Goal: Obtain resource: Download file/media

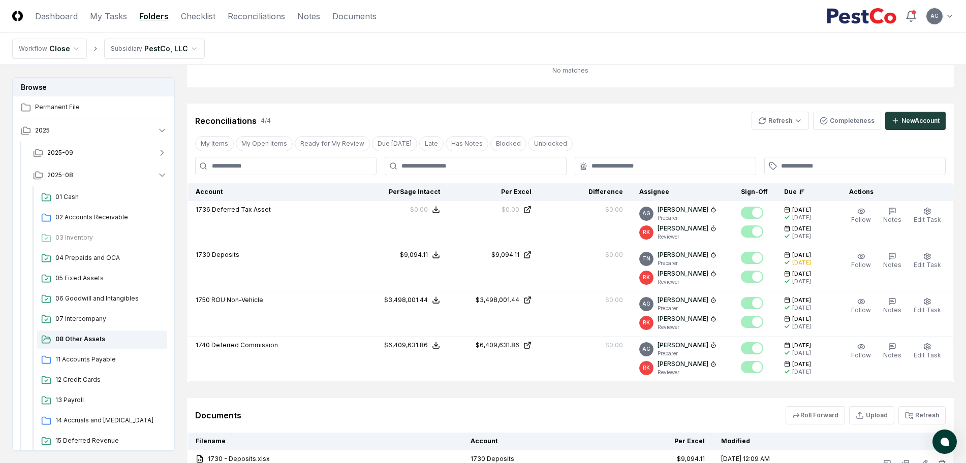
scroll to position [166, 0]
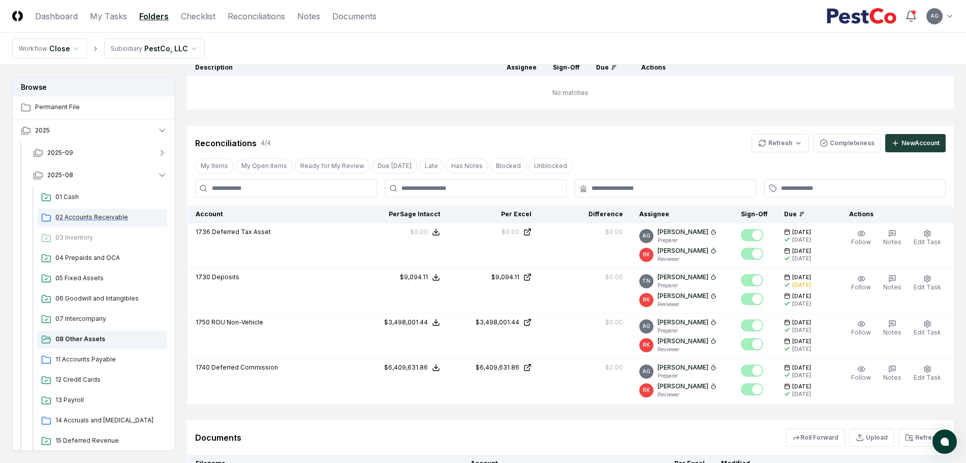
click at [89, 218] on span "02 Accounts Receivable" at bounding box center [109, 217] width 108 height 9
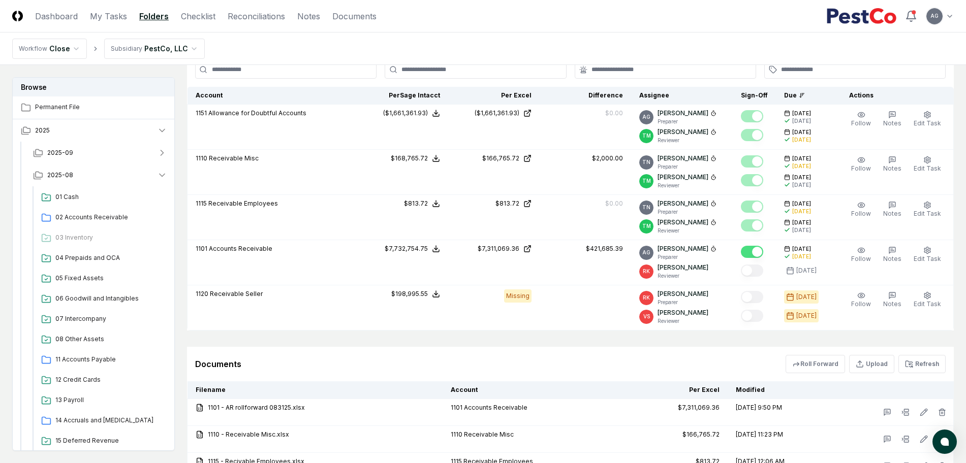
scroll to position [445, 0]
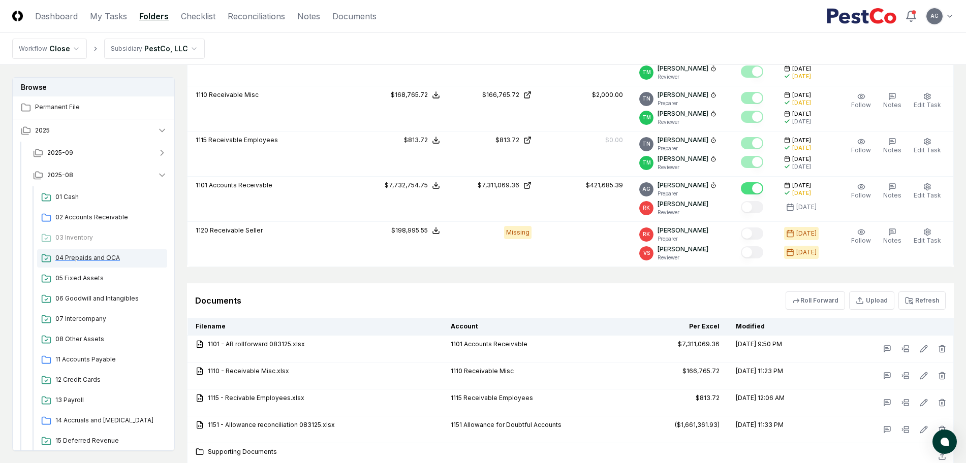
click at [95, 259] on span "04 Prepaids and OCA" at bounding box center [109, 258] width 108 height 9
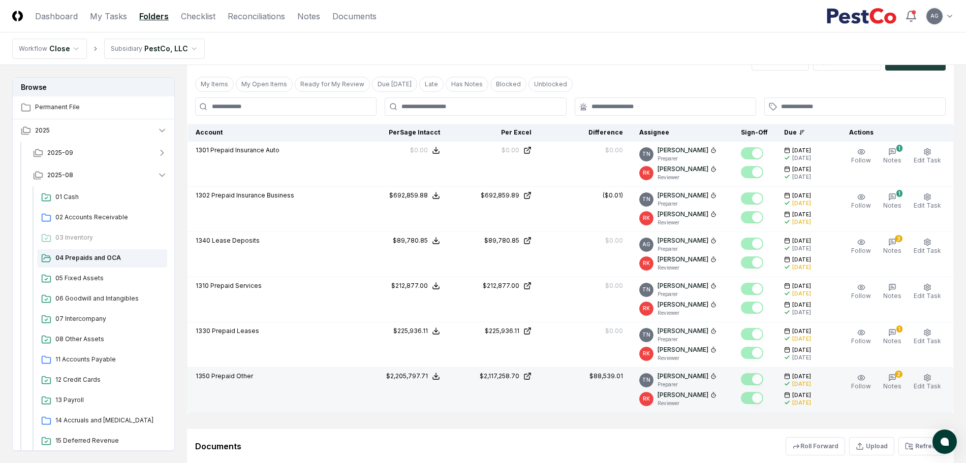
scroll to position [508, 0]
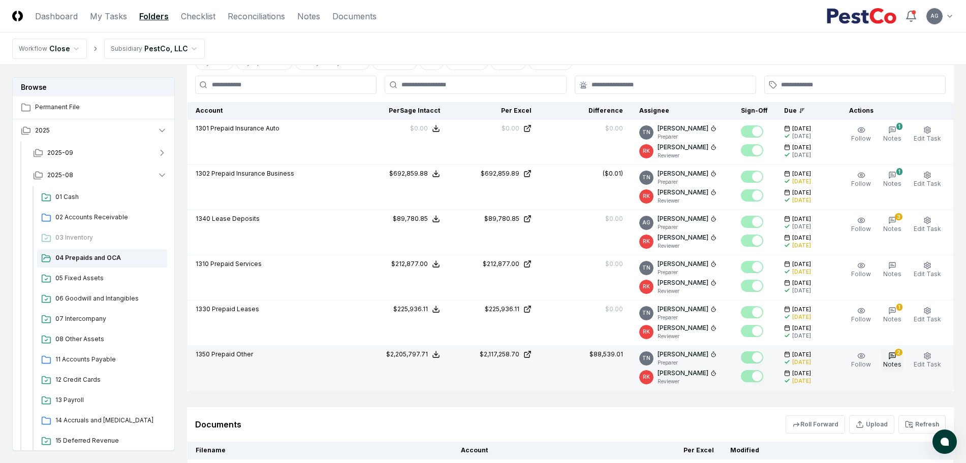
click at [902, 361] on span "Notes" at bounding box center [892, 365] width 18 height 8
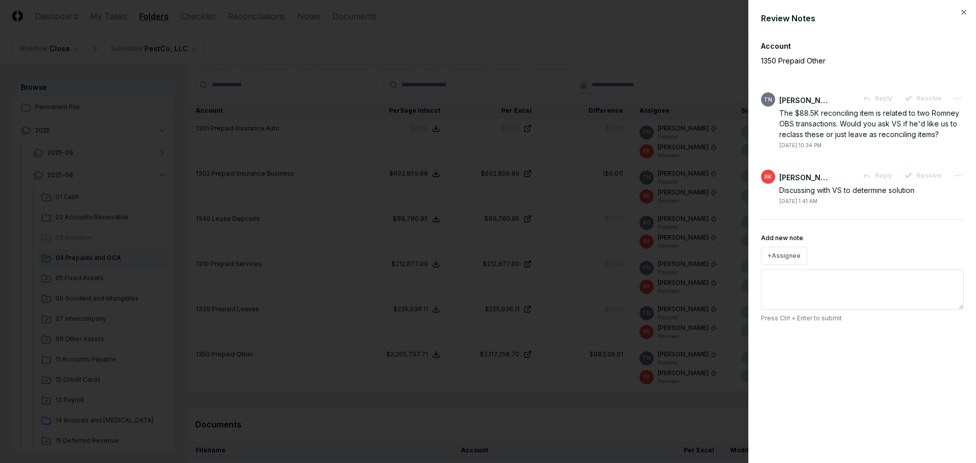
click at [552, 396] on div at bounding box center [488, 231] width 976 height 463
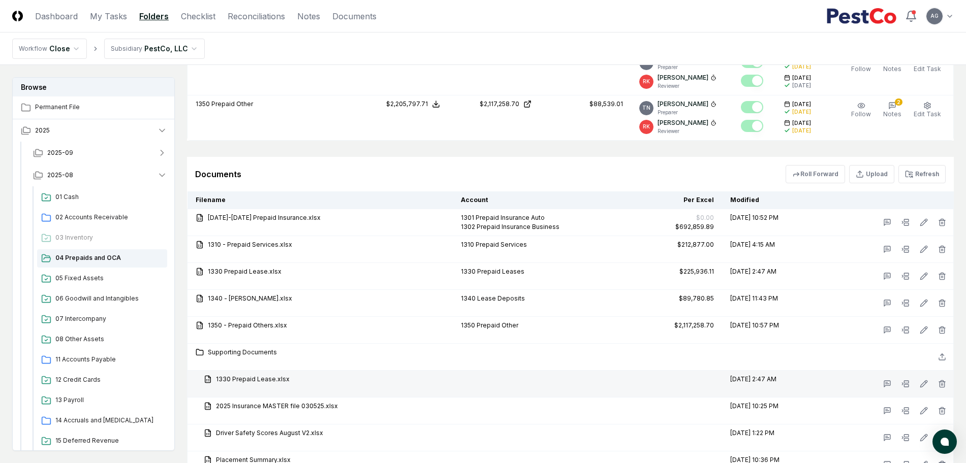
scroll to position [762, 0]
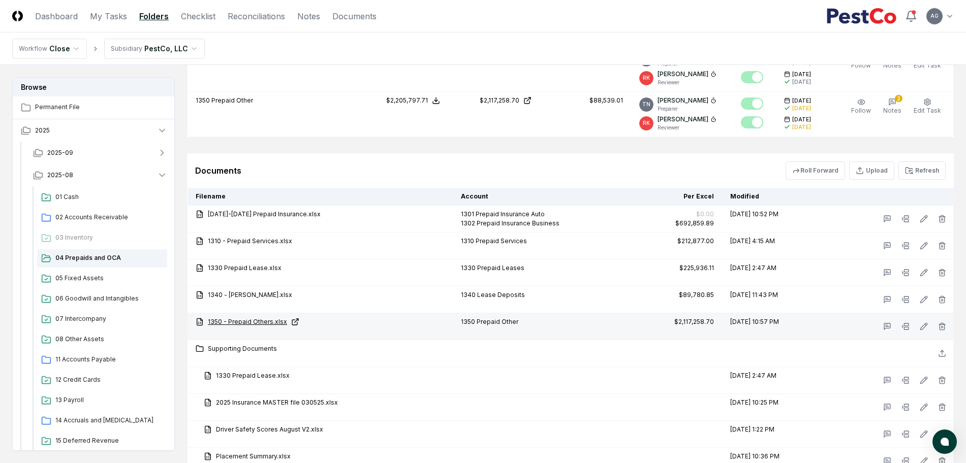
click at [254, 323] on link "1350 - Prepaid Others.xlsx" at bounding box center [320, 322] width 249 height 9
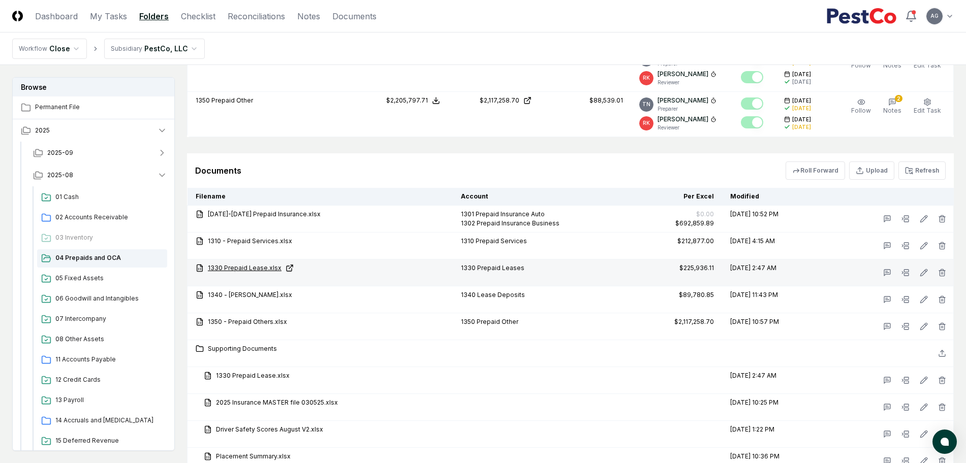
click at [252, 268] on link "1330 Prepaid Lease.xlsx" at bounding box center [320, 268] width 249 height 9
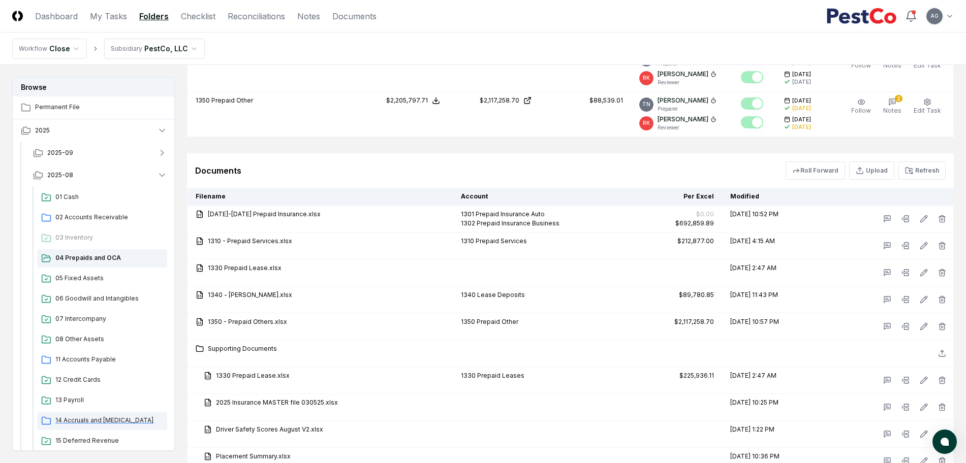
click at [94, 419] on span "14 Accruals and [MEDICAL_DATA]" at bounding box center [109, 420] width 108 height 9
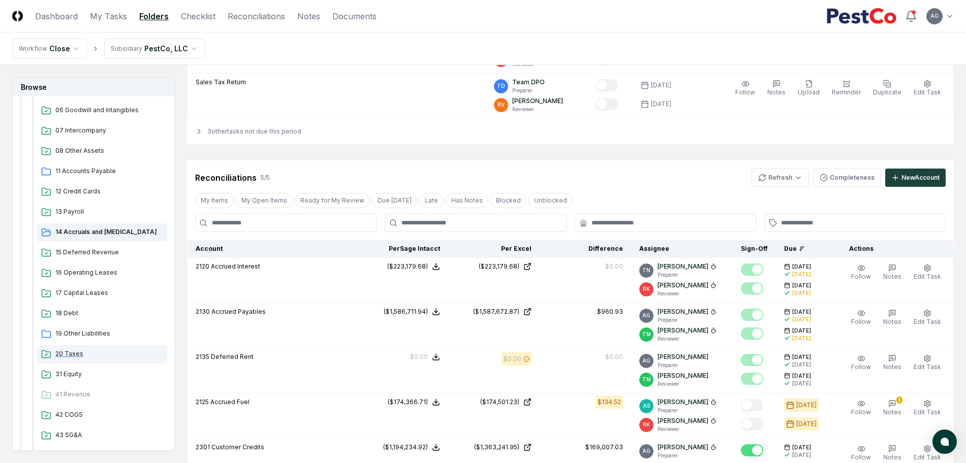
scroll to position [191, 0]
click at [66, 310] on span "18 Debt" at bounding box center [109, 311] width 108 height 9
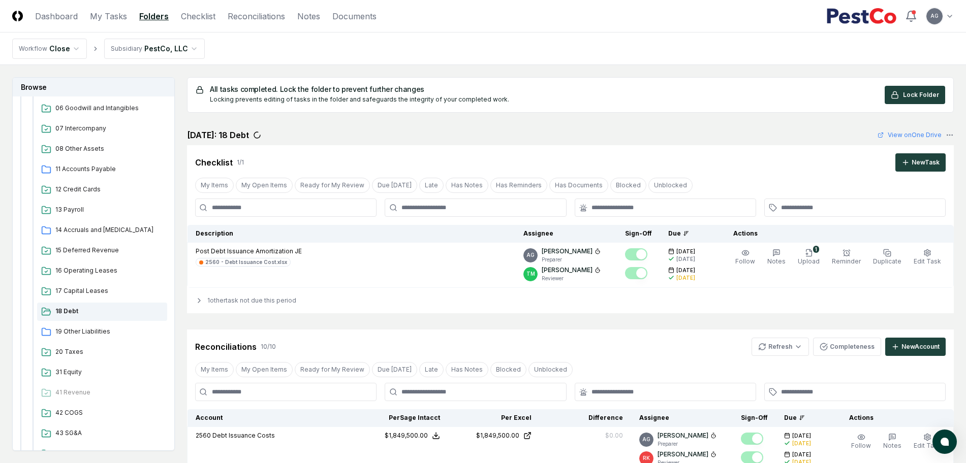
click at [445, 340] on div "Reconciliations 10 / 10 Refresh Completeness New Account" at bounding box center [570, 347] width 751 height 18
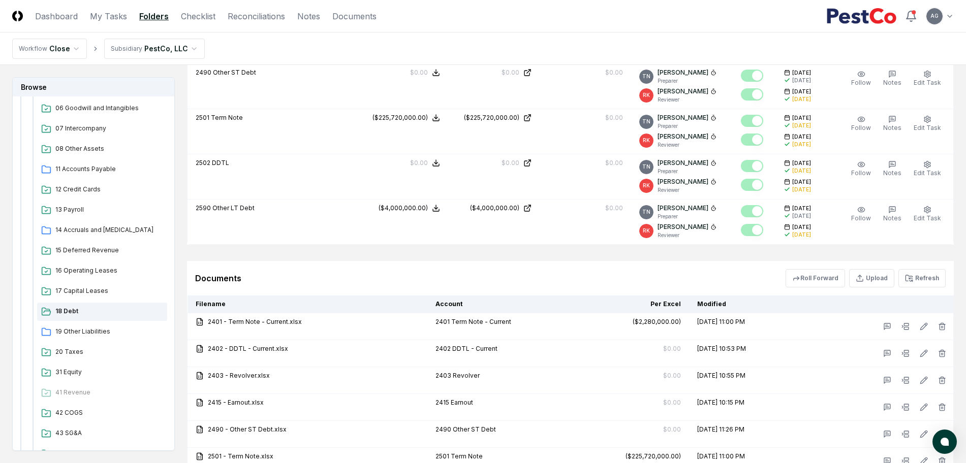
scroll to position [635, 0]
click at [243, 321] on link "2401 - Term Note - Current.xlsx" at bounding box center [308, 321] width 224 height 9
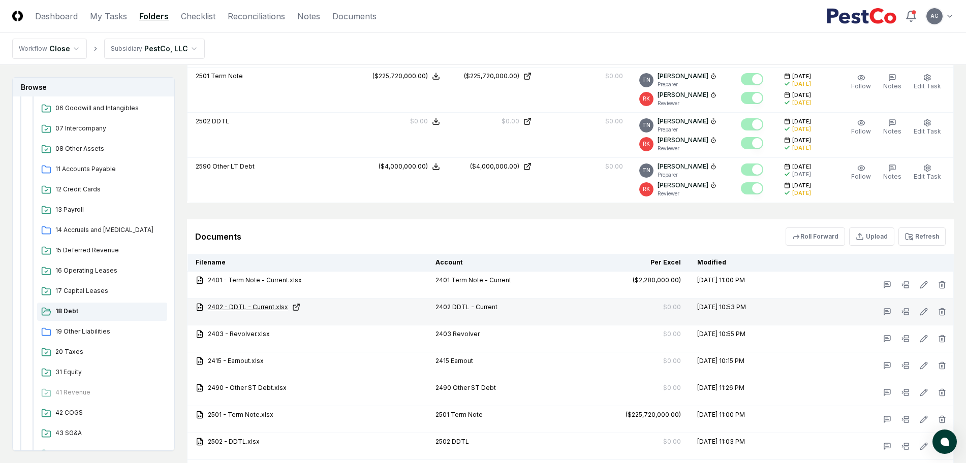
scroll to position [699, 0]
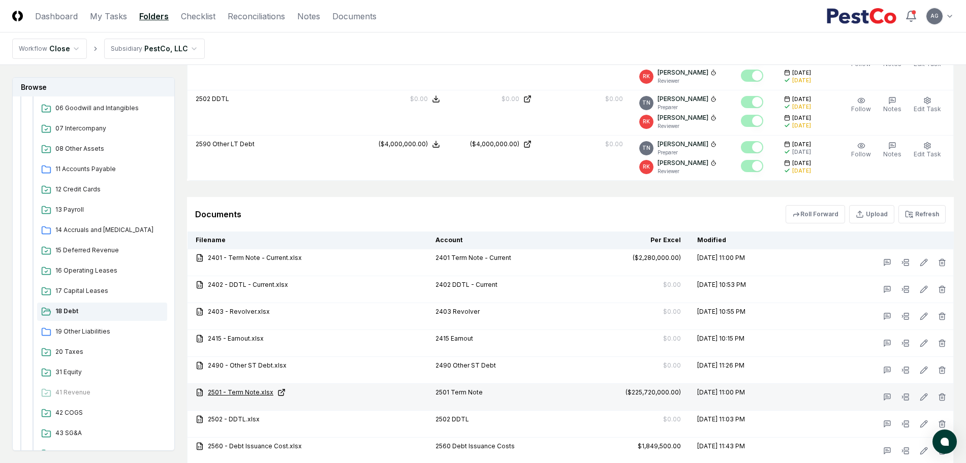
click at [253, 392] on link "2501 - Term Note.xlsx" at bounding box center [308, 392] width 224 height 9
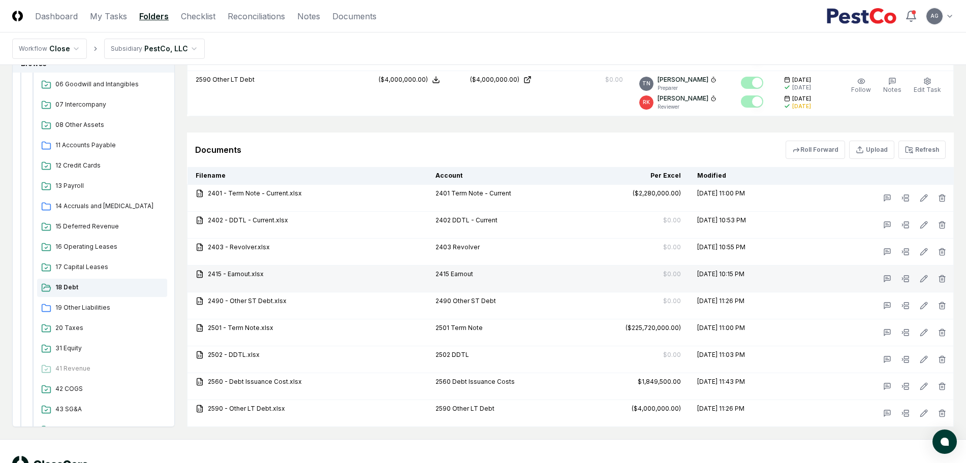
scroll to position [800, 0]
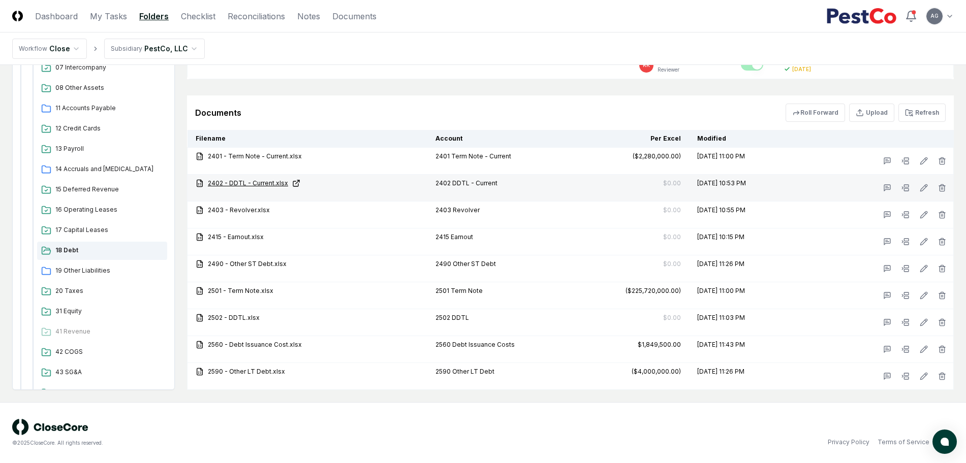
click at [246, 184] on link "2402 - DDTL - Current.xlsx" at bounding box center [308, 183] width 224 height 9
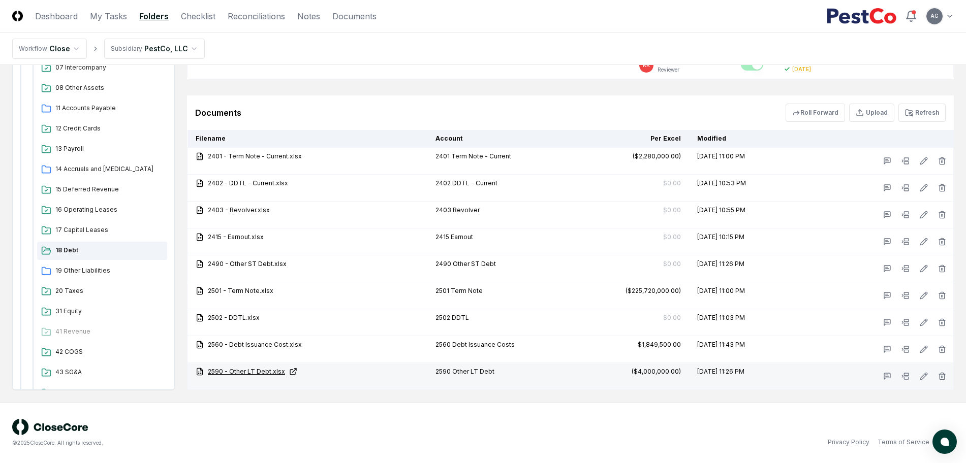
click at [244, 373] on link "2590 - Other LT Debt.xlsx" at bounding box center [308, 371] width 224 height 9
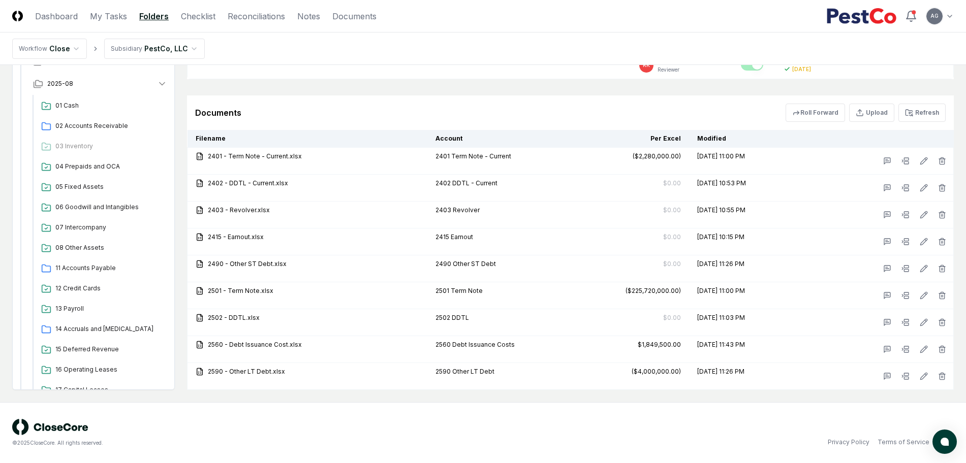
scroll to position [0, 0]
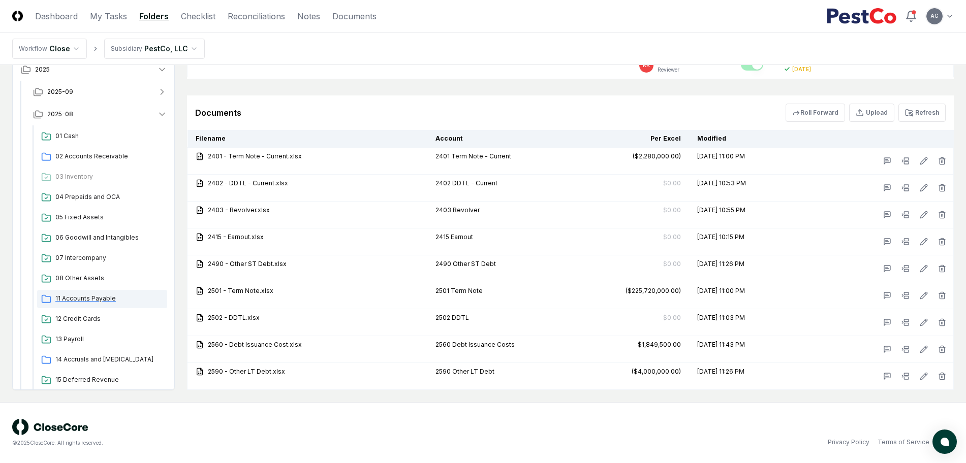
click at [93, 297] on span "11 Accounts Payable" at bounding box center [109, 298] width 108 height 9
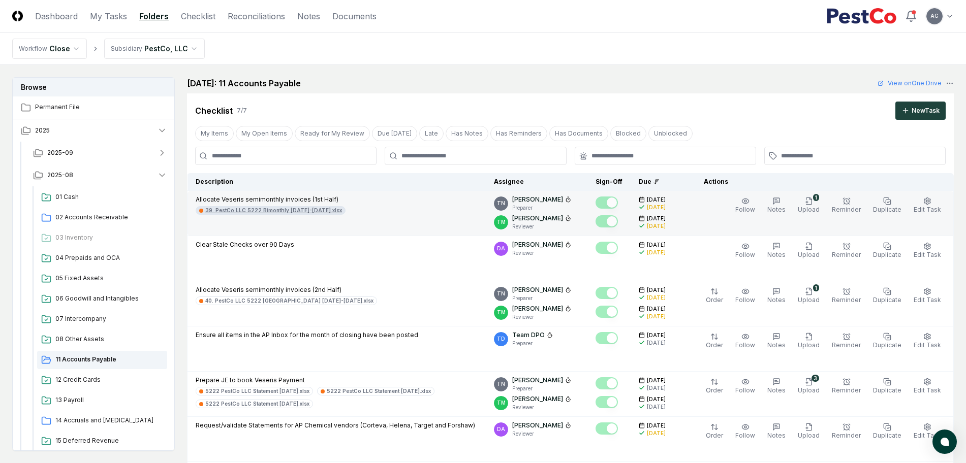
click at [311, 211] on div "39. PestCo LLC 5222 Bimonthly [DATE]-[DATE].xlsx" at bounding box center [273, 211] width 137 height 8
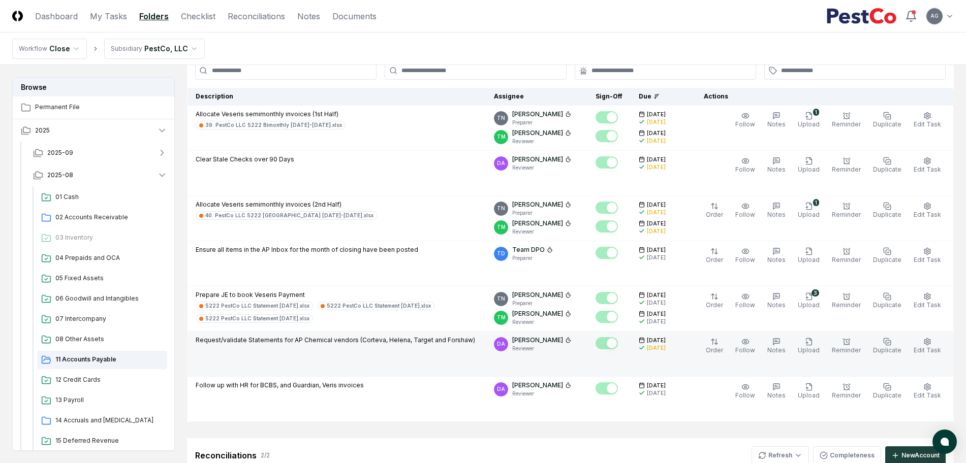
scroll to position [64, 0]
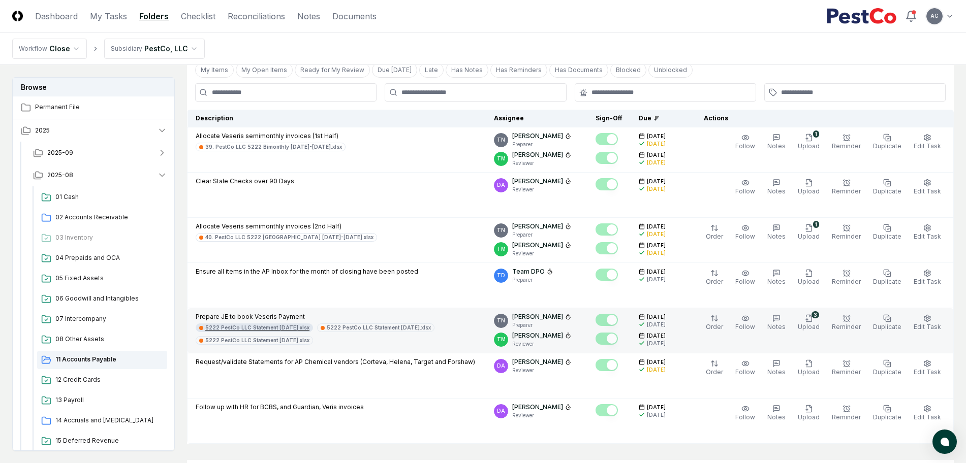
click at [269, 324] on div "5222 PestCo LLC Statement [DATE].xlsx" at bounding box center [257, 328] width 104 height 8
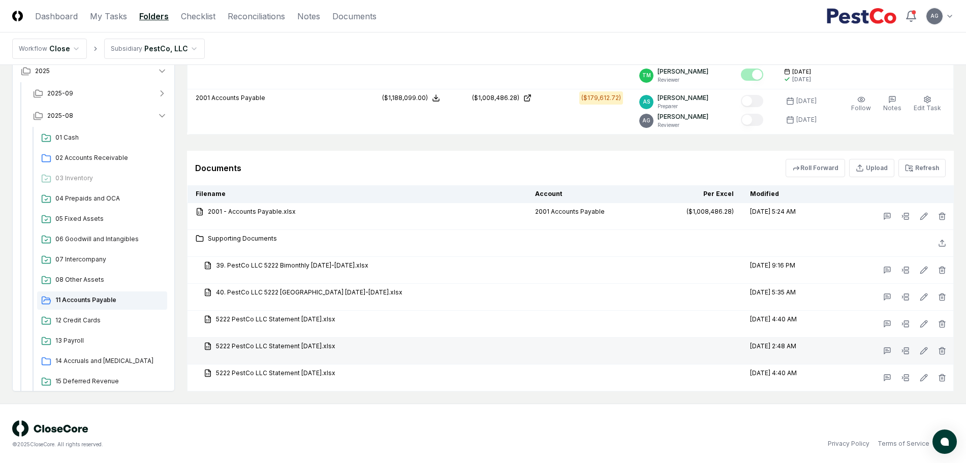
scroll to position [579, 0]
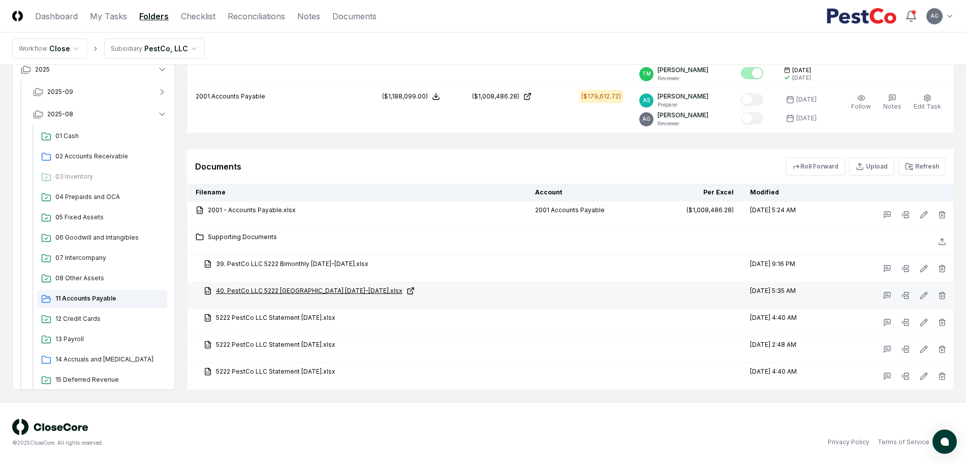
click at [298, 293] on link "40. PestCo LLC 5222 [GEOGRAPHIC_DATA] [DATE]-[DATE].xlsx" at bounding box center [361, 291] width 315 height 9
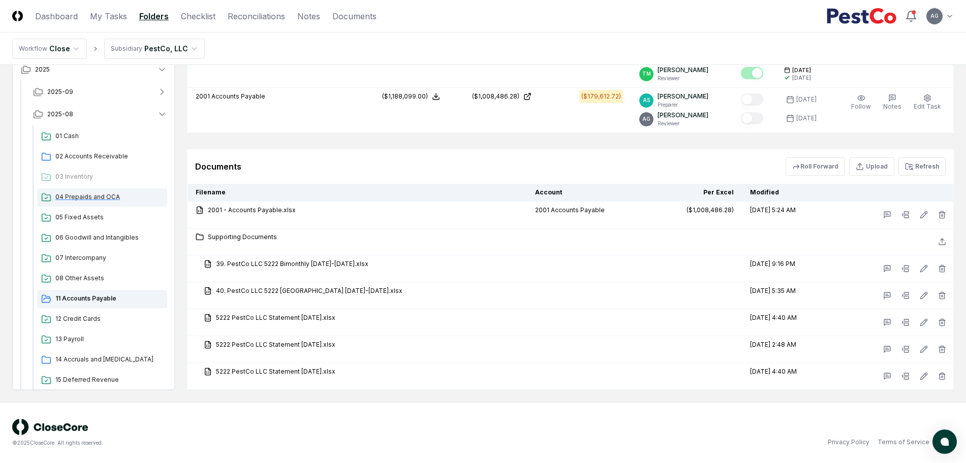
click at [90, 193] on span "04 Prepaids and OCA" at bounding box center [109, 197] width 108 height 9
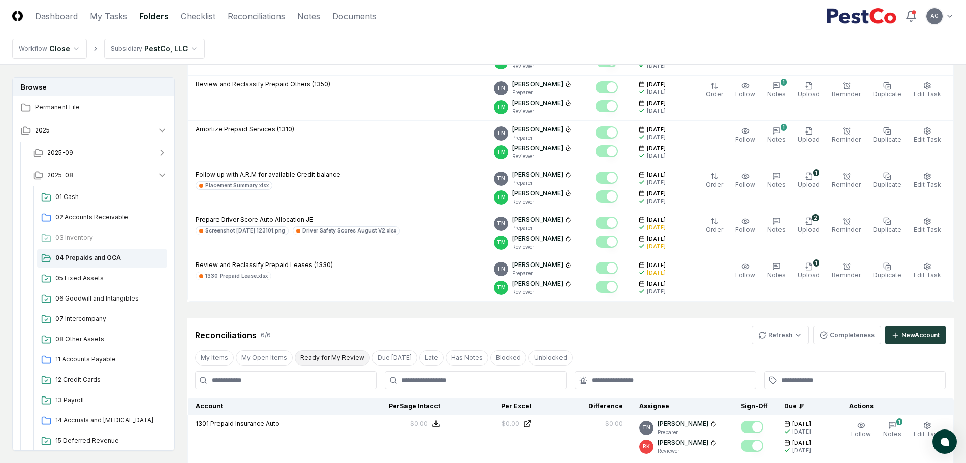
scroll to position [191, 0]
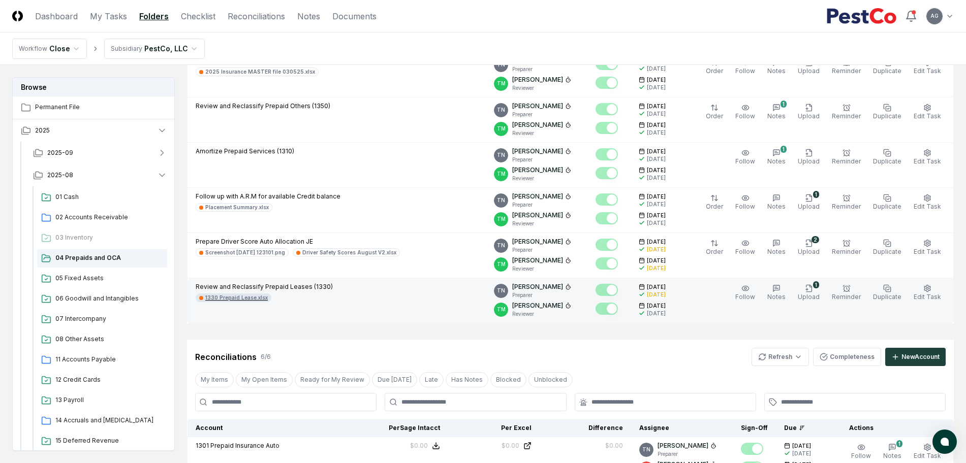
click at [233, 301] on div "1330 Prepaid Lease.xlsx" at bounding box center [236, 298] width 63 height 8
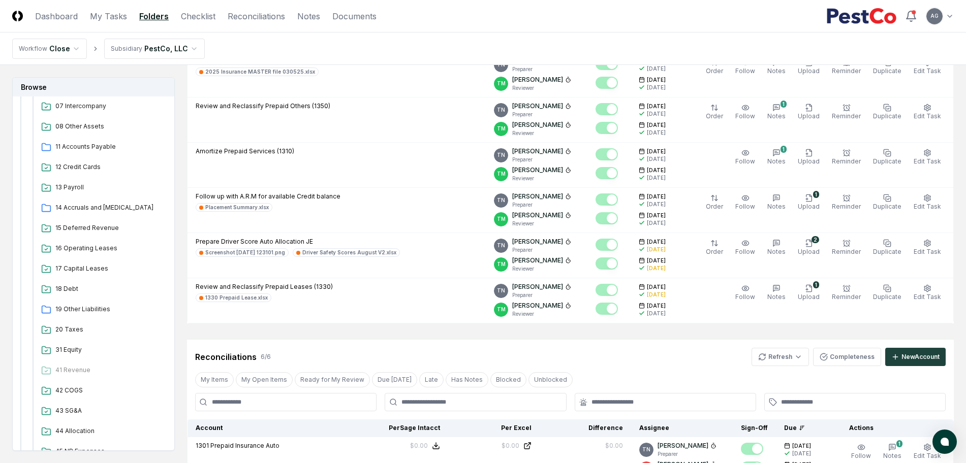
scroll to position [318, 0]
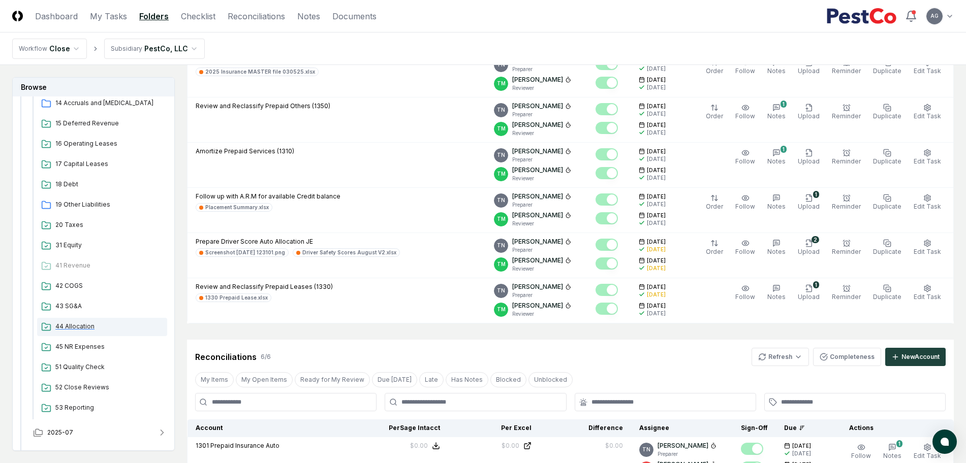
click at [84, 328] on span "44 Allocation" at bounding box center [109, 326] width 108 height 9
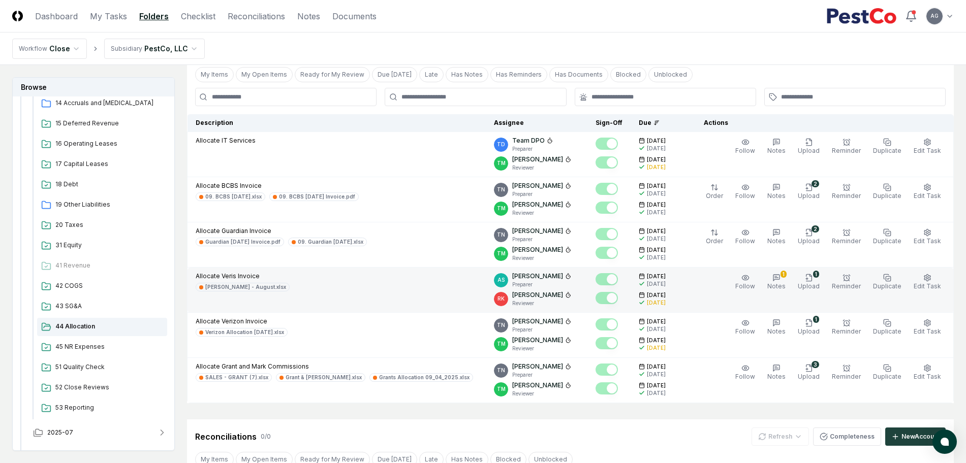
scroll to position [191, 0]
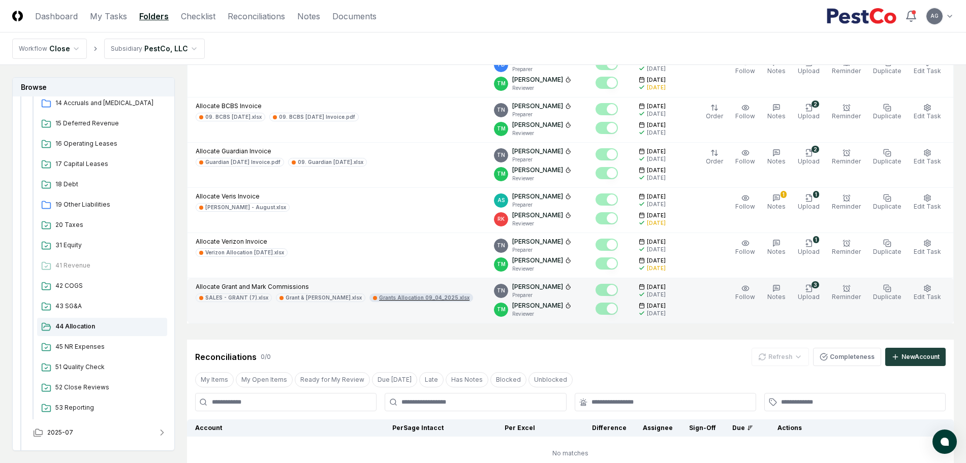
click at [379, 295] on div "Grants Allocation 09_04_2025.xlsx" at bounding box center [424, 298] width 90 height 8
click at [297, 298] on div "Grant & [PERSON_NAME].xlsx" at bounding box center [324, 298] width 76 height 8
click at [237, 300] on div "SALES - GRANT (7).xlsx" at bounding box center [236, 298] width 63 height 8
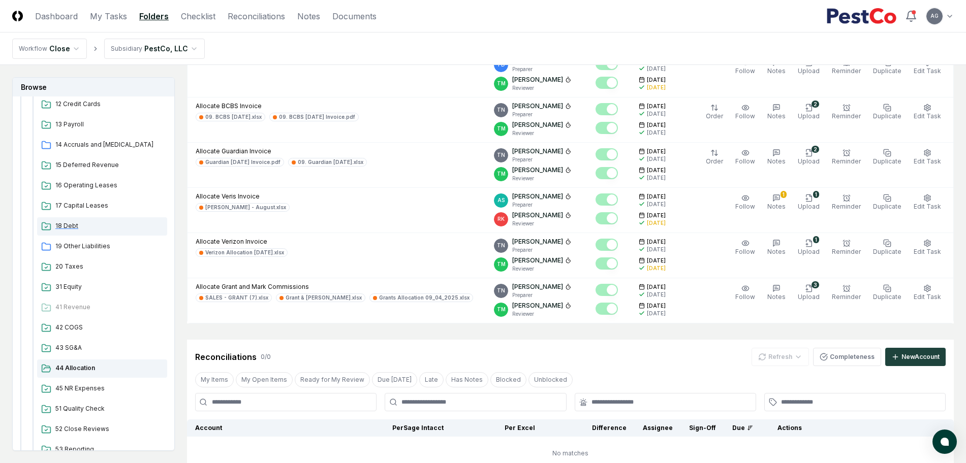
scroll to position [127, 0]
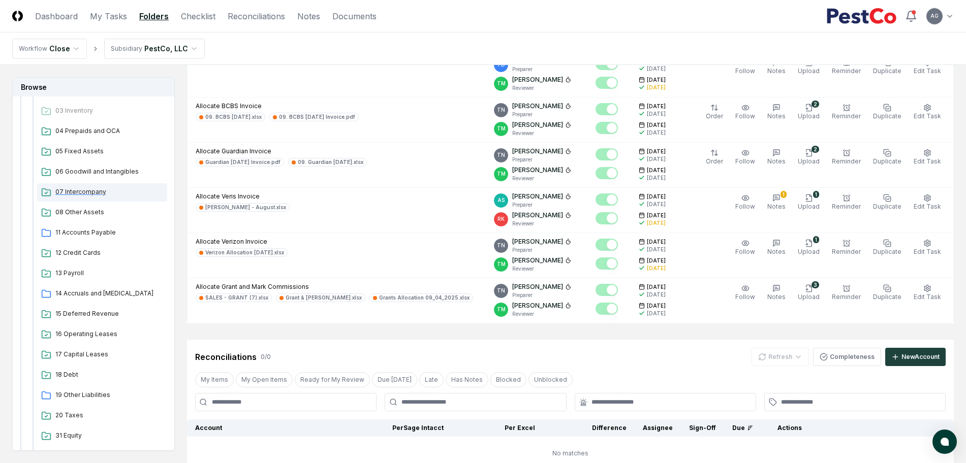
click at [90, 193] on span "07 Intercompany" at bounding box center [109, 192] width 108 height 9
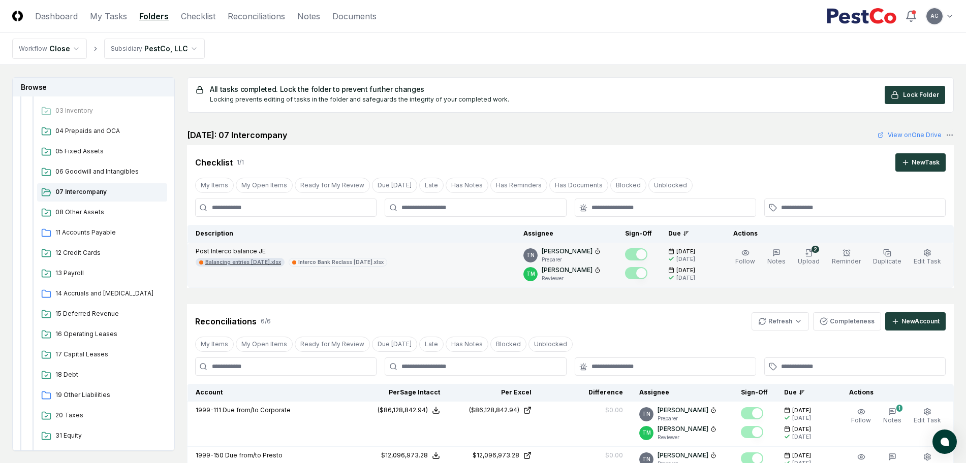
click at [256, 261] on div "Balancing entries [DATE].xlsx" at bounding box center [243, 263] width 76 height 8
click at [321, 259] on div "Interco Bank Reclass [DATE].xlsx" at bounding box center [340, 263] width 85 height 8
